Goal: Obtain resource: Download file/media

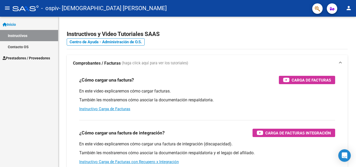
click at [31, 59] on span "Prestadores / Proveedores" at bounding box center [26, 58] width 47 height 6
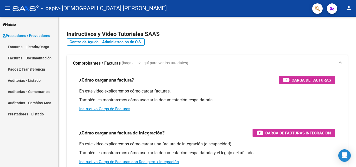
click at [46, 44] on link "Facturas - Listado/Carga" at bounding box center [29, 46] width 58 height 11
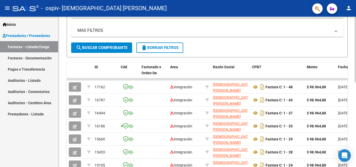
scroll to position [115, 0]
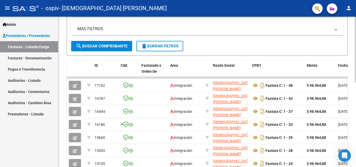
click at [355, 87] on div at bounding box center [354, 101] width 1 height 66
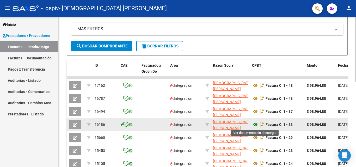
click at [255, 123] on icon at bounding box center [255, 124] width 7 height 6
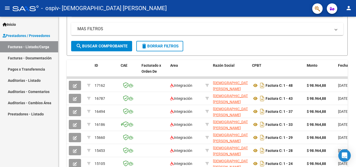
click at [27, 68] on link "Pagos x Transferencia" at bounding box center [29, 69] width 58 height 11
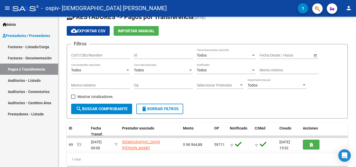
scroll to position [28, 0]
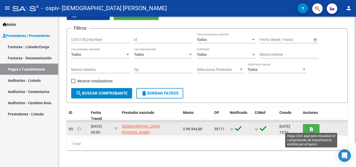
click at [313, 129] on button "button" at bounding box center [311, 129] width 17 height 10
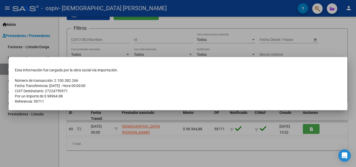
click at [269, 147] on div at bounding box center [178, 83] width 356 height 167
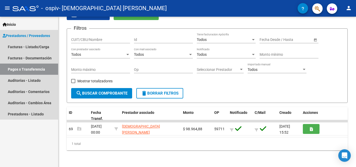
click at [39, 34] on span "Prestadores / Proveedores" at bounding box center [26, 36] width 47 height 6
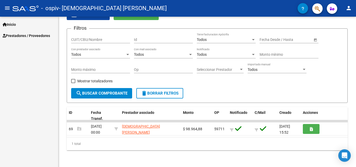
click at [40, 35] on span "Prestadores / Proveedores" at bounding box center [26, 36] width 47 height 6
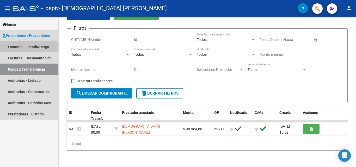
click at [40, 45] on link "Facturas - Listado/Carga" at bounding box center [29, 46] width 58 height 11
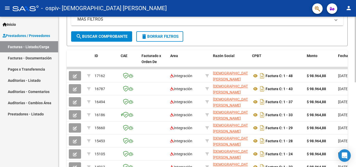
scroll to position [124, 0]
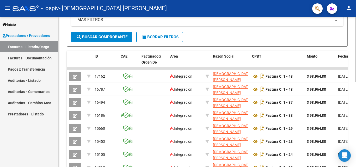
click at [355, 105] on div at bounding box center [354, 105] width 1 height 66
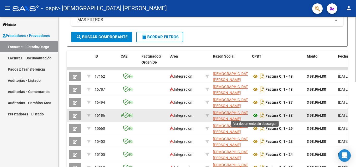
click at [257, 114] on icon at bounding box center [255, 115] width 7 height 6
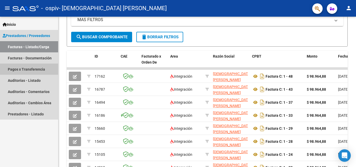
click at [39, 69] on link "Pagos x Transferencia" at bounding box center [29, 69] width 58 height 11
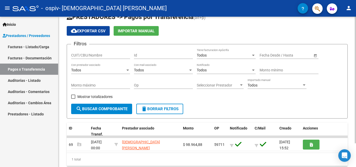
scroll to position [28, 0]
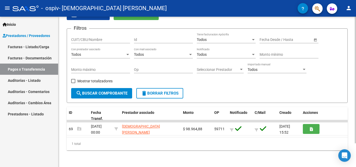
click at [355, 62] on div at bounding box center [354, 103] width 1 height 127
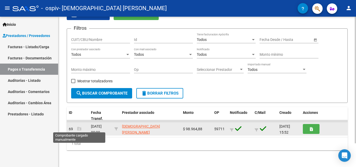
click at [78, 129] on icon at bounding box center [79, 129] width 4 height 4
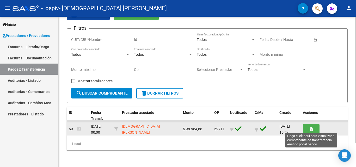
click at [315, 130] on button "button" at bounding box center [311, 129] width 17 height 10
